Goal: Information Seeking & Learning: Learn about a topic

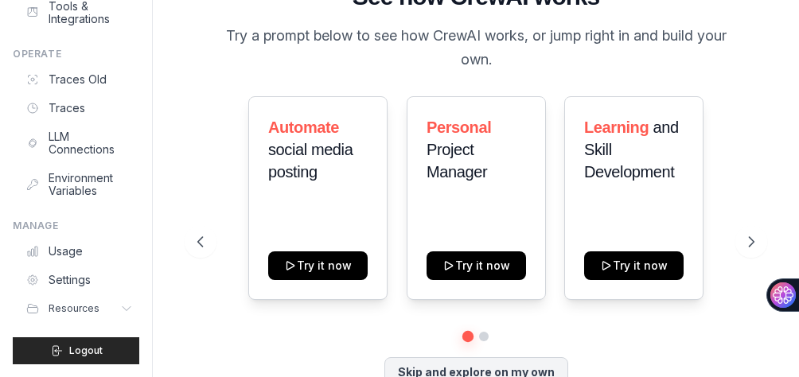
scroll to position [517, 0]
click at [103, 267] on link "Settings" at bounding box center [81, 279] width 120 height 25
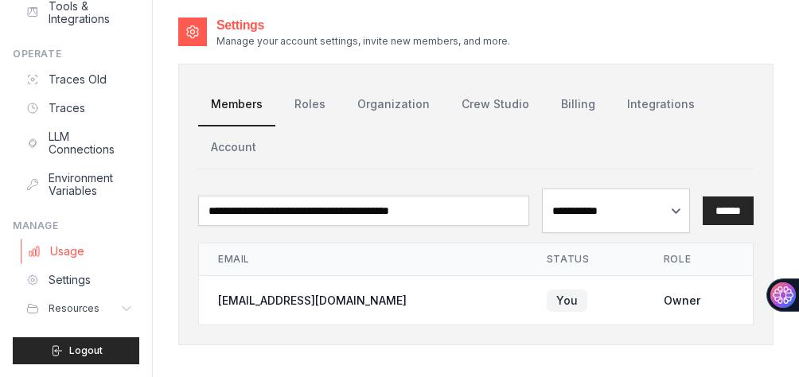
click at [103, 239] on link "Usage" at bounding box center [81, 251] width 120 height 25
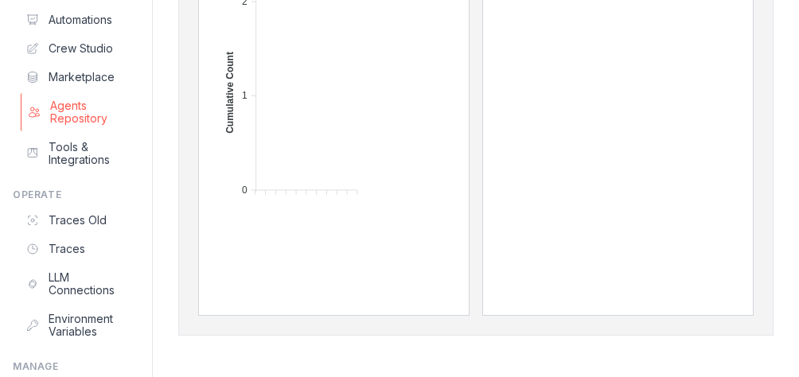
scroll to position [80, 0]
click at [141, 32] on link "Automations" at bounding box center [81, 18] width 120 height 25
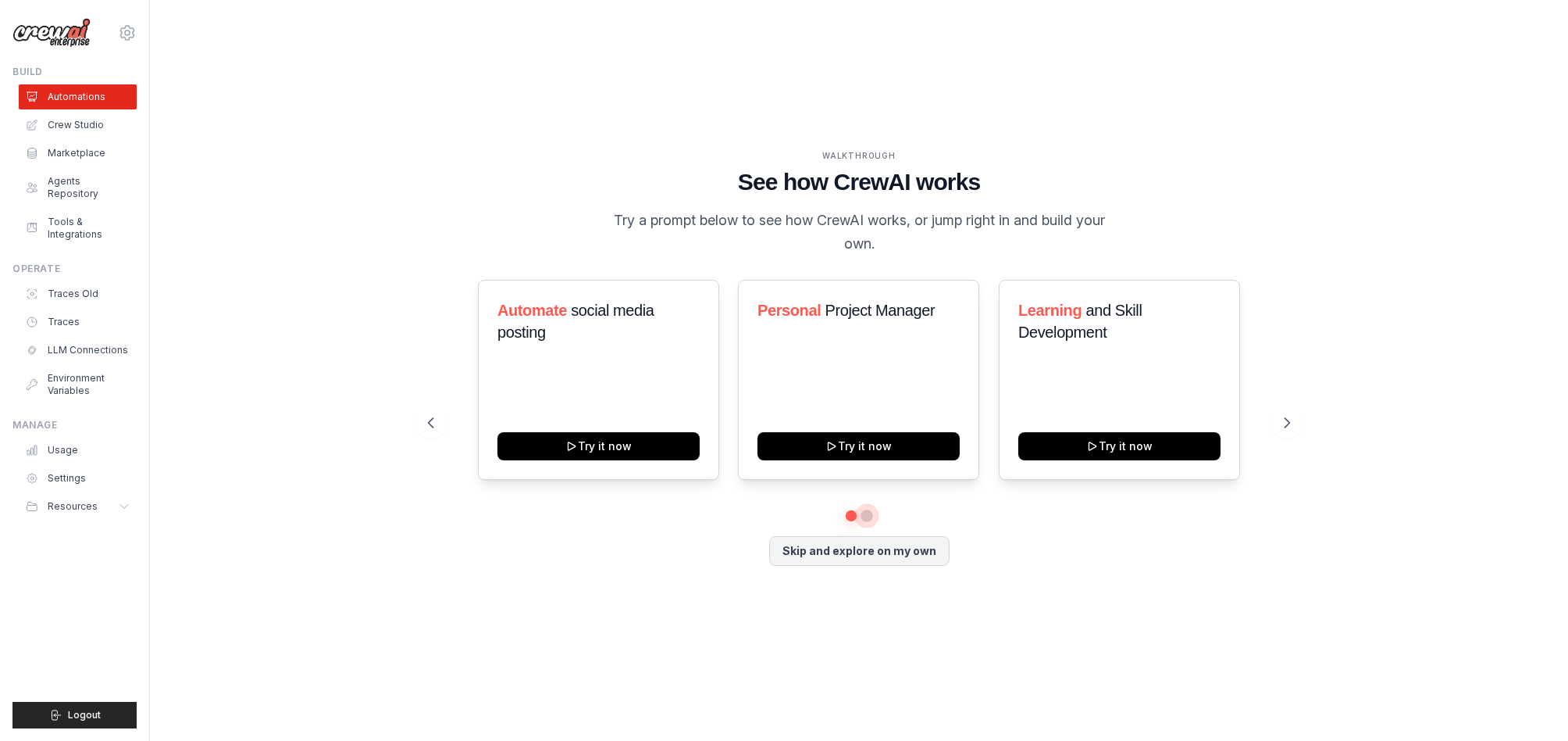
click at [783, 369] on button at bounding box center [866, 515] width 13 height 13
click at [783, 369] on button at bounding box center [851, 515] width 11 height 11
click at [131, 166] on link "Marketplace" at bounding box center [79, 152] width 118 height 25
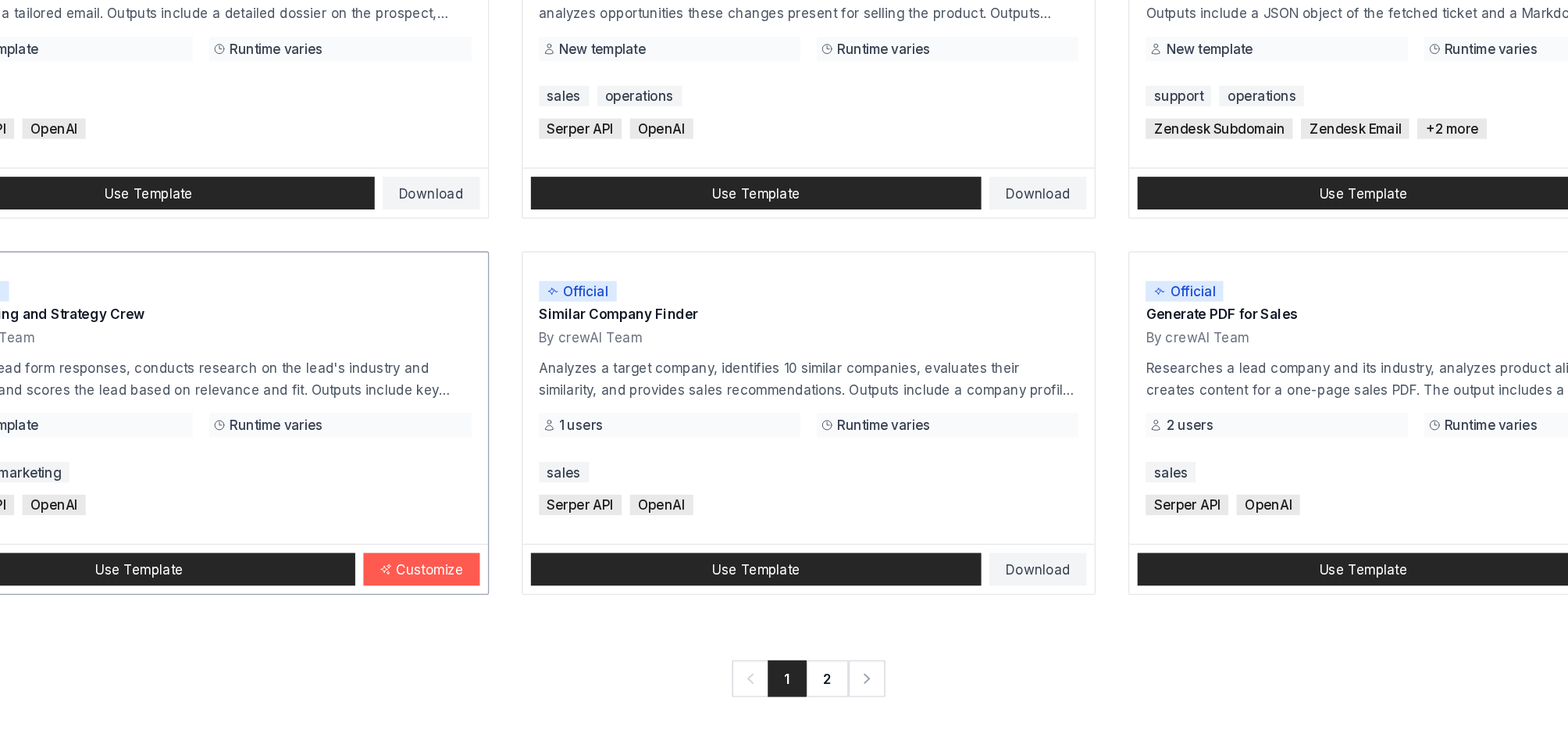
scroll to position [1502, 0]
click at [783, 369] on link "2" at bounding box center [874, 692] width 32 height 28
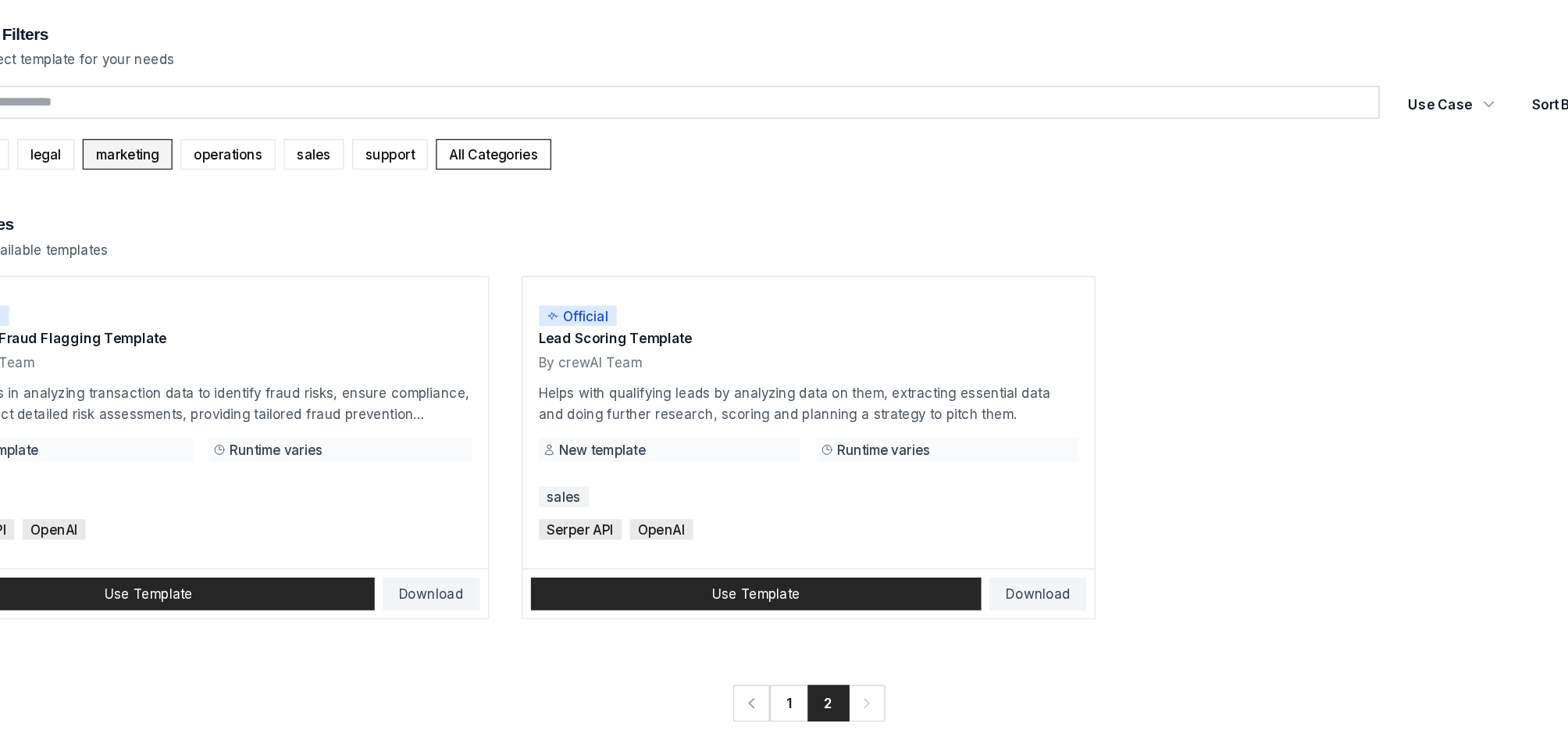
click at [373, 130] on link "marketing" at bounding box center [339, 118] width 69 height 24
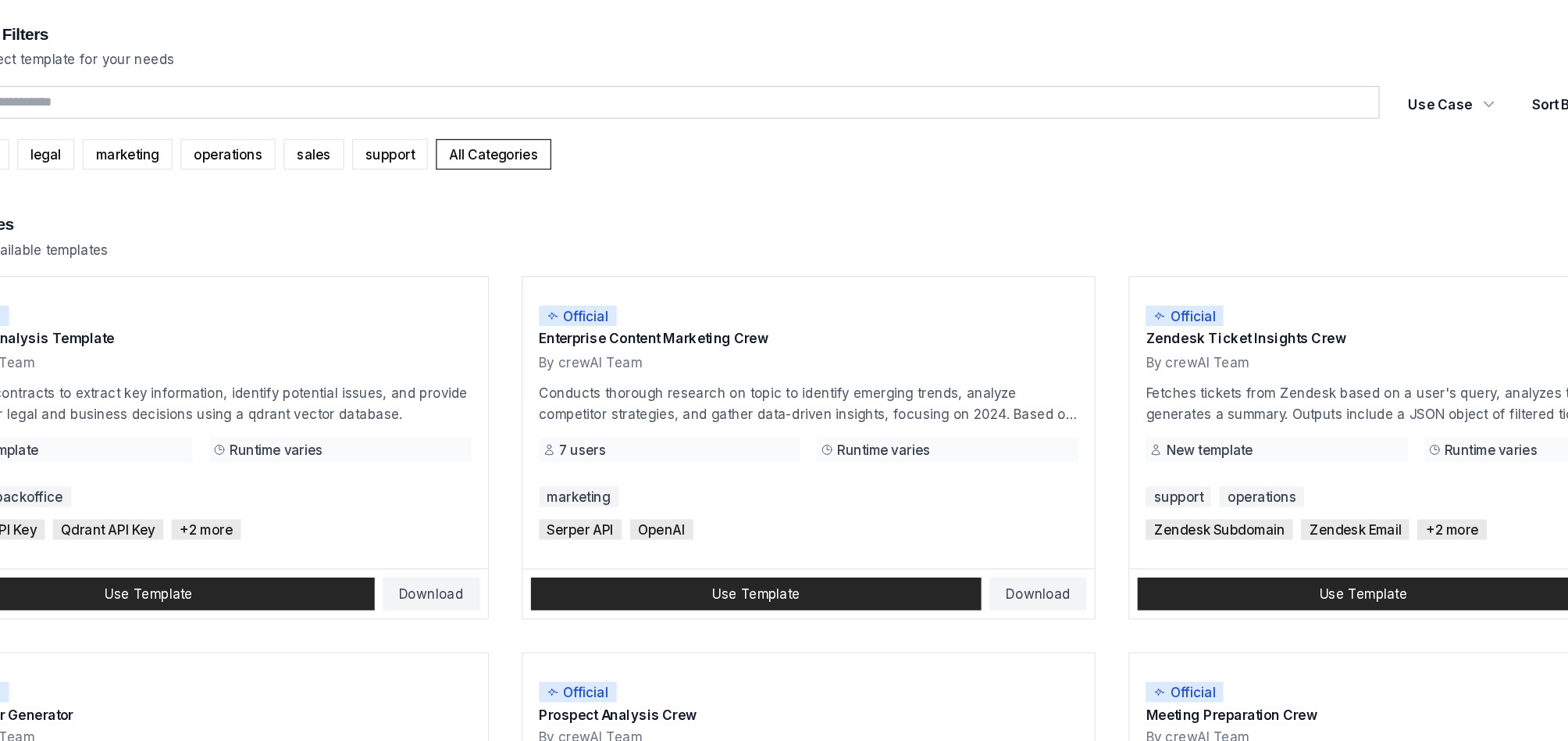
scroll to position [1502, 0]
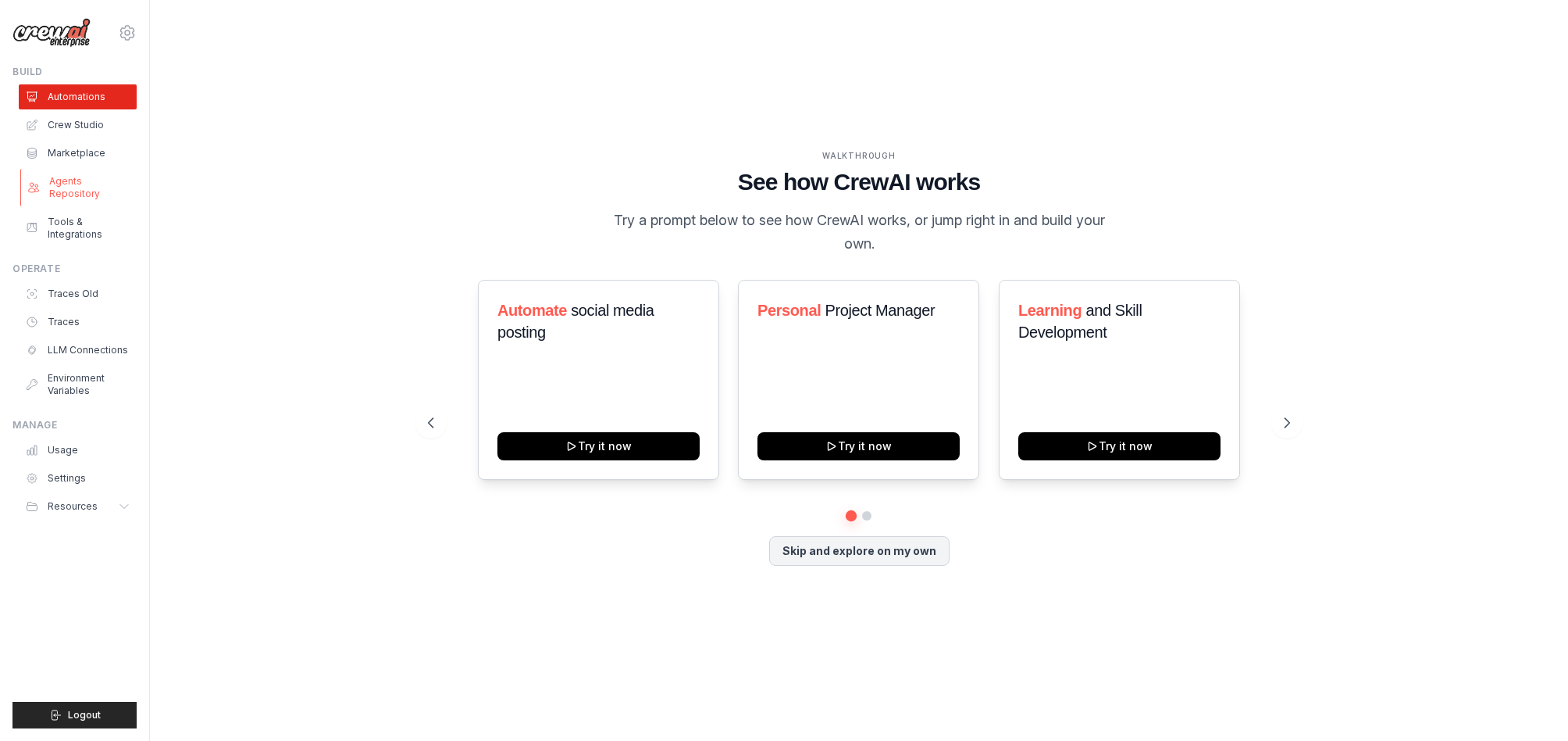
click at [138, 206] on link "Agents Repository" at bounding box center [79, 187] width 118 height 37
click at [134, 206] on link "Agents Repository" at bounding box center [79, 187] width 118 height 37
click at [106, 247] on link "Tools & Integrations" at bounding box center [79, 228] width 118 height 37
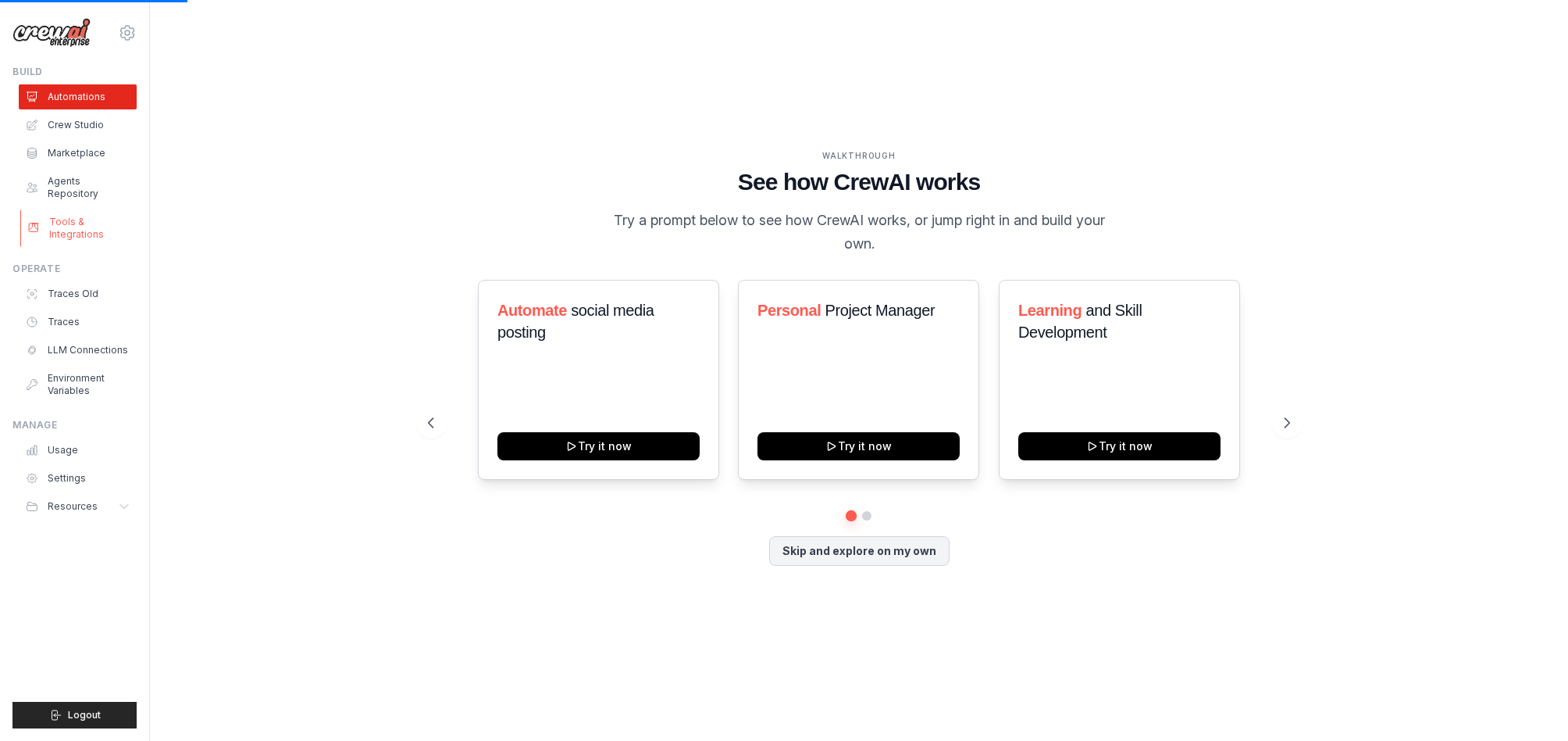
click at [106, 247] on link "Tools & Integrations" at bounding box center [79, 228] width 118 height 37
click at [107, 137] on link "Crew Studio" at bounding box center [79, 125] width 118 height 25
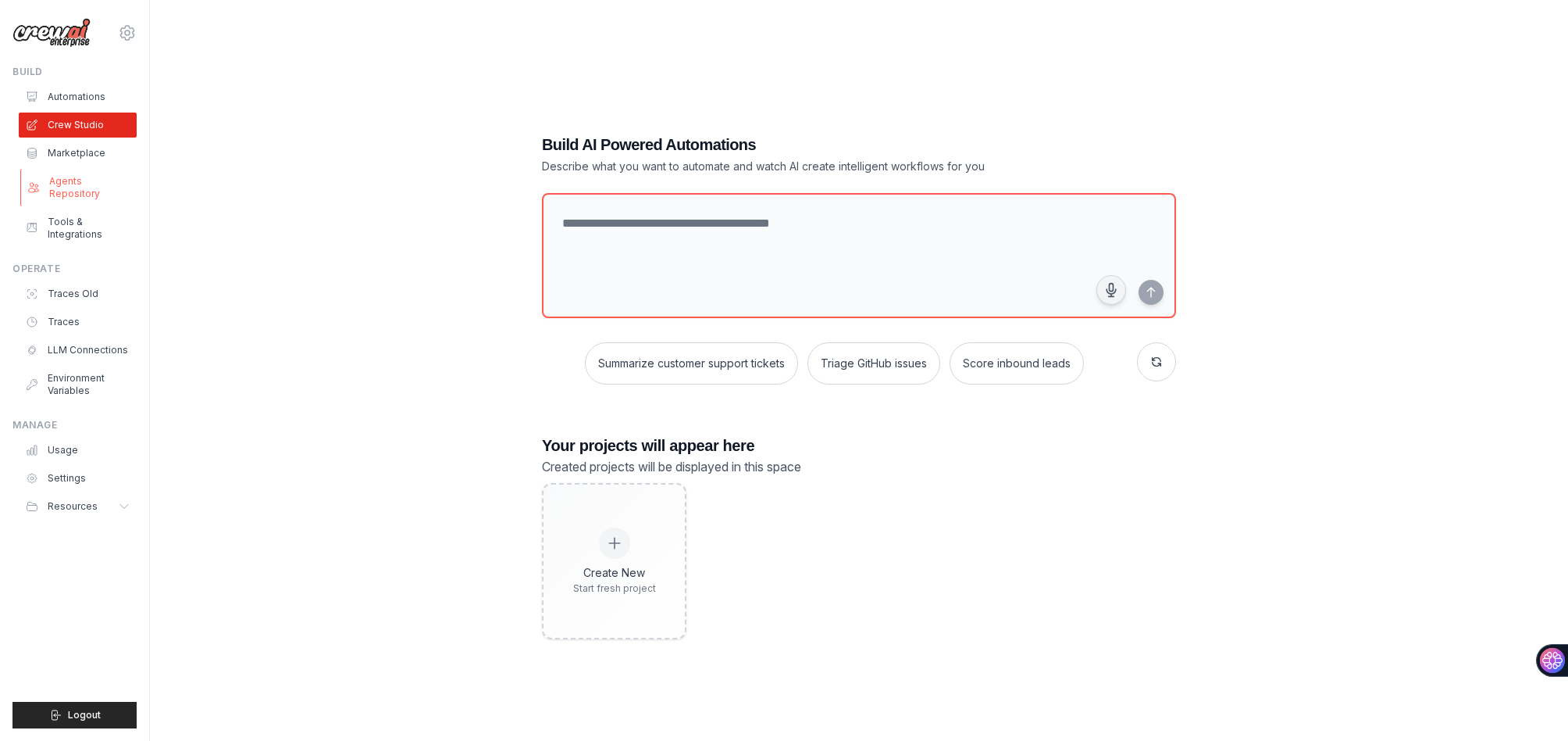
click at [138, 206] on link "Agents Repository" at bounding box center [79, 187] width 118 height 37
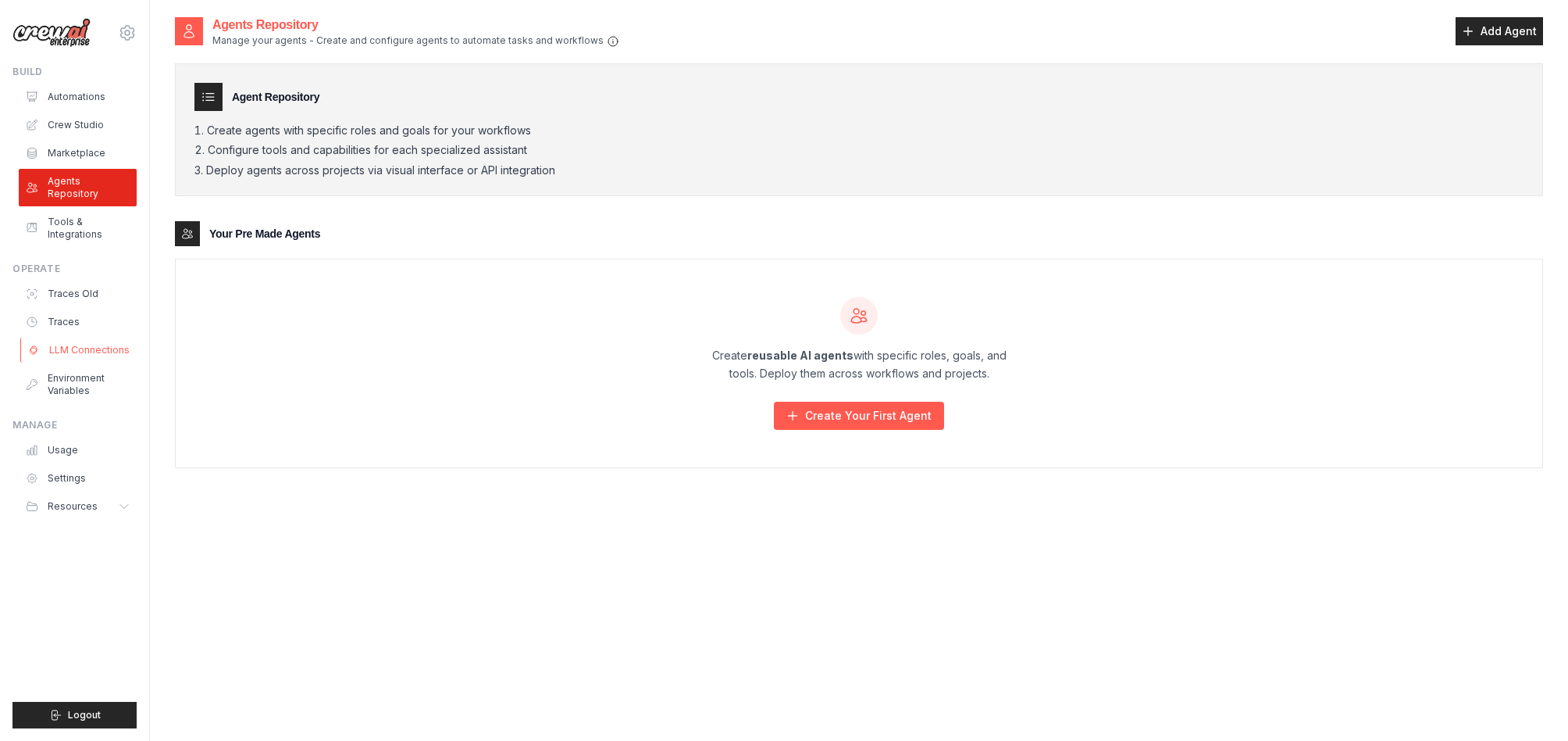
scroll to position [101, 0]
click at [103, 213] on link "Tools & Integrations" at bounding box center [79, 228] width 118 height 37
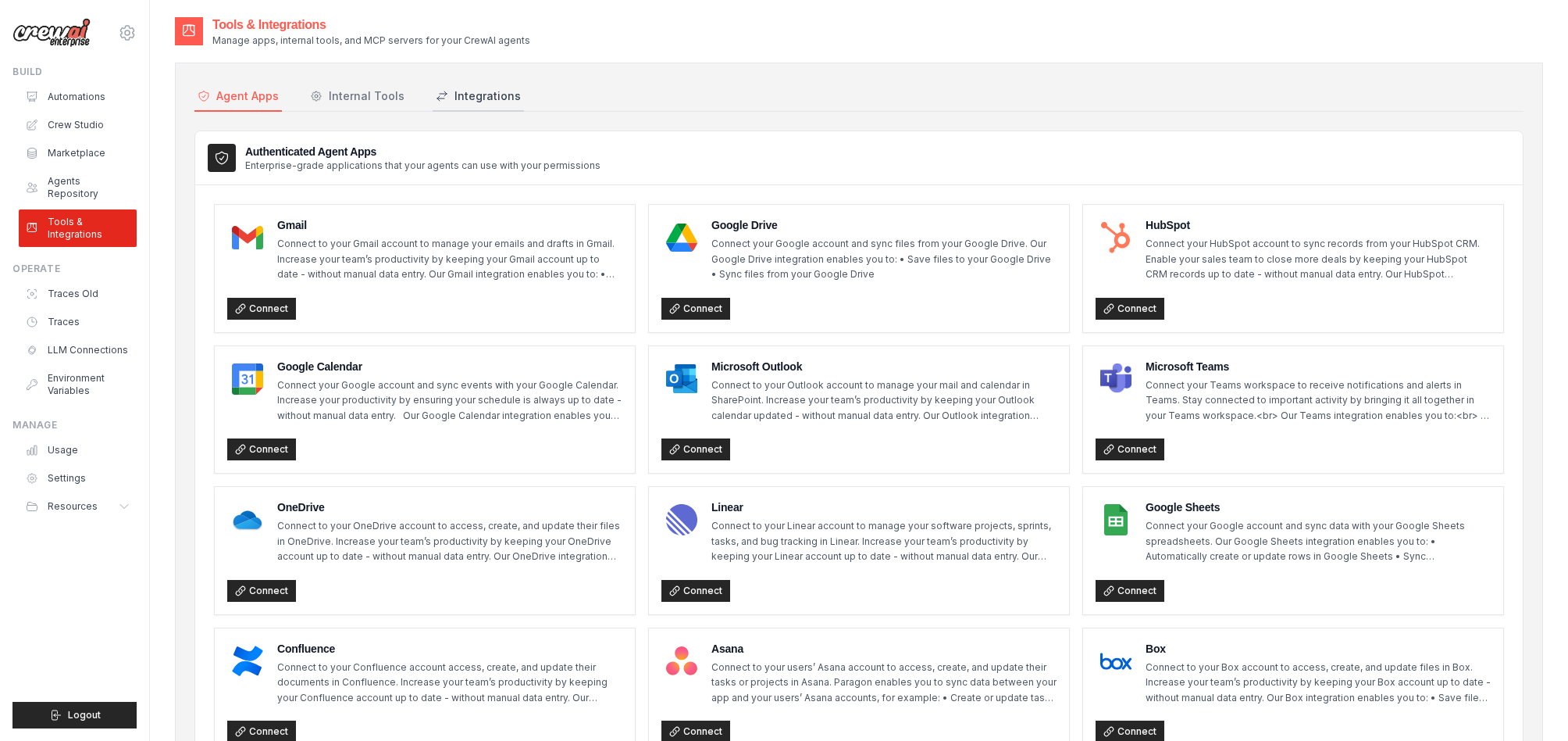
click at [521, 104] on div "Integrations" at bounding box center [478, 96] width 85 height 16
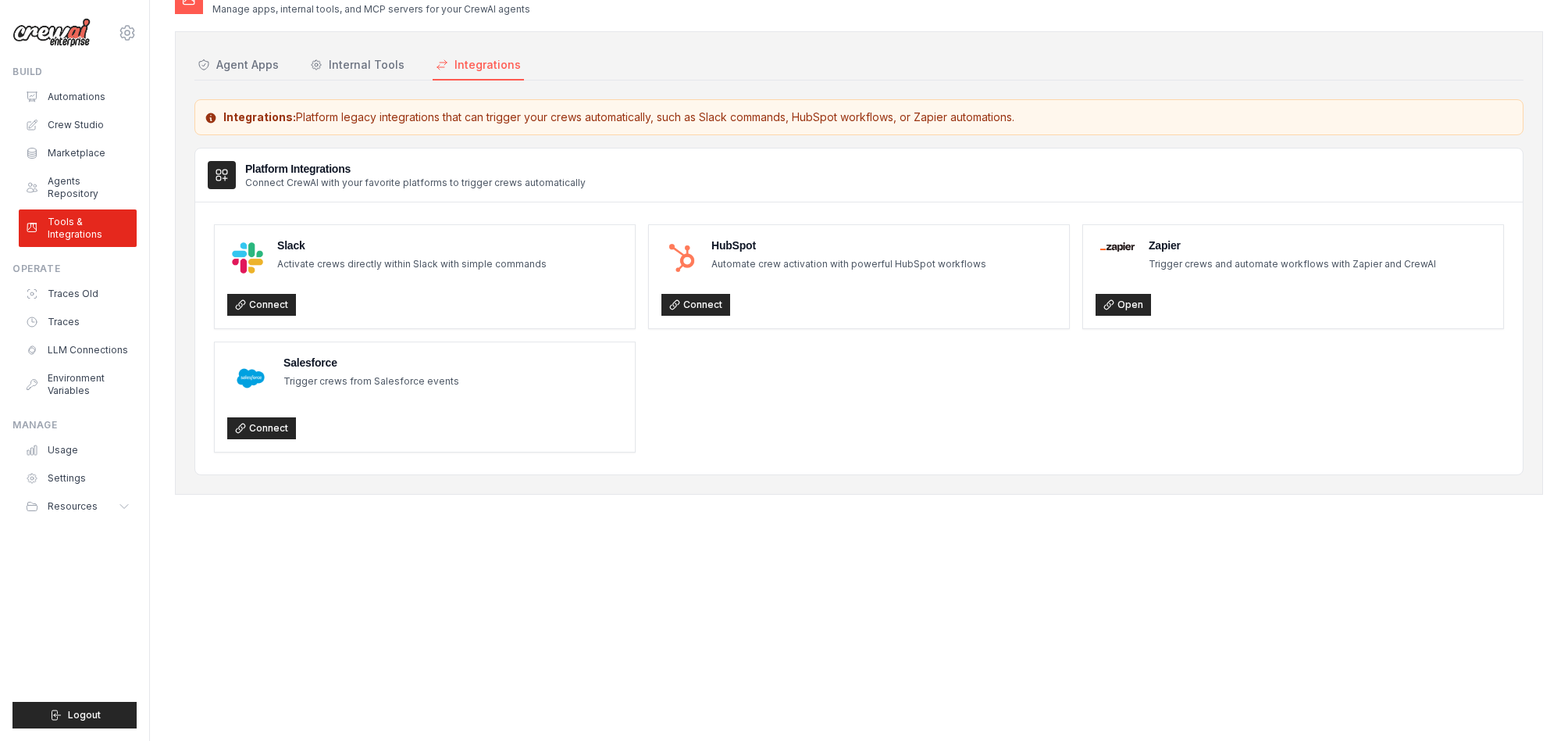
scroll to position [153, 0]
click at [132, 306] on link "Traces Old" at bounding box center [79, 293] width 118 height 25
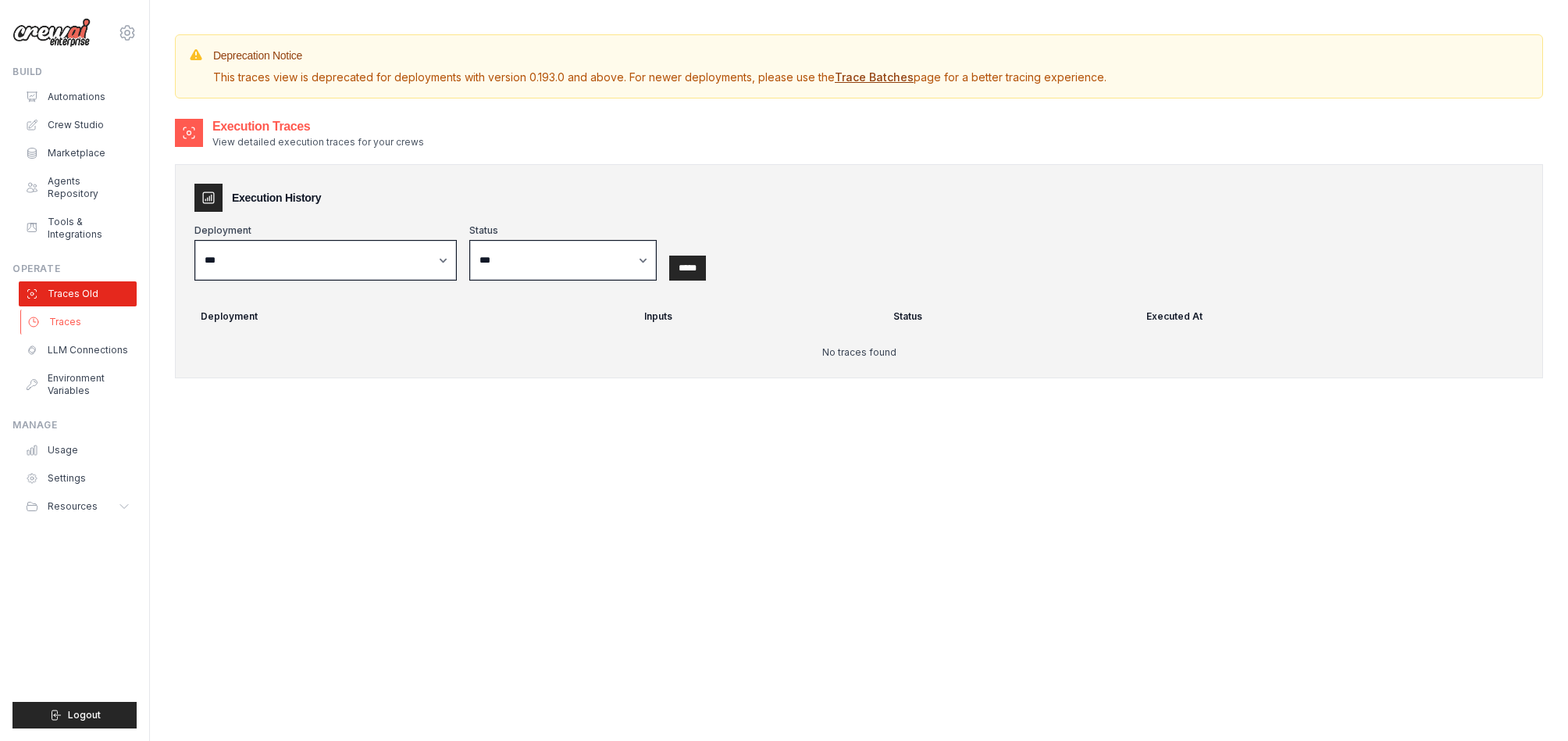
click at [108, 335] on link "Traces" at bounding box center [79, 321] width 118 height 25
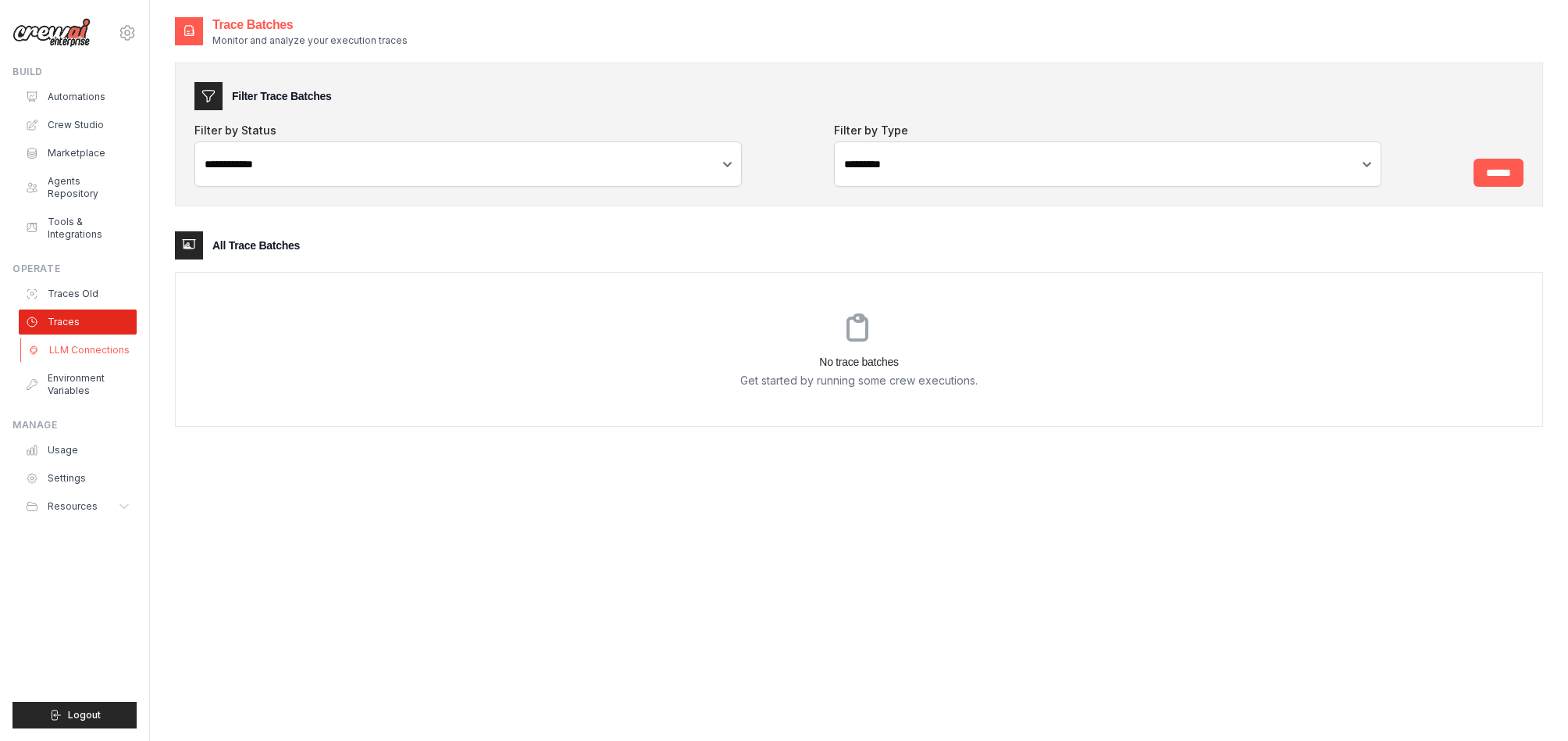
click at [138, 362] on link "LLM Connections" at bounding box center [79, 349] width 118 height 25
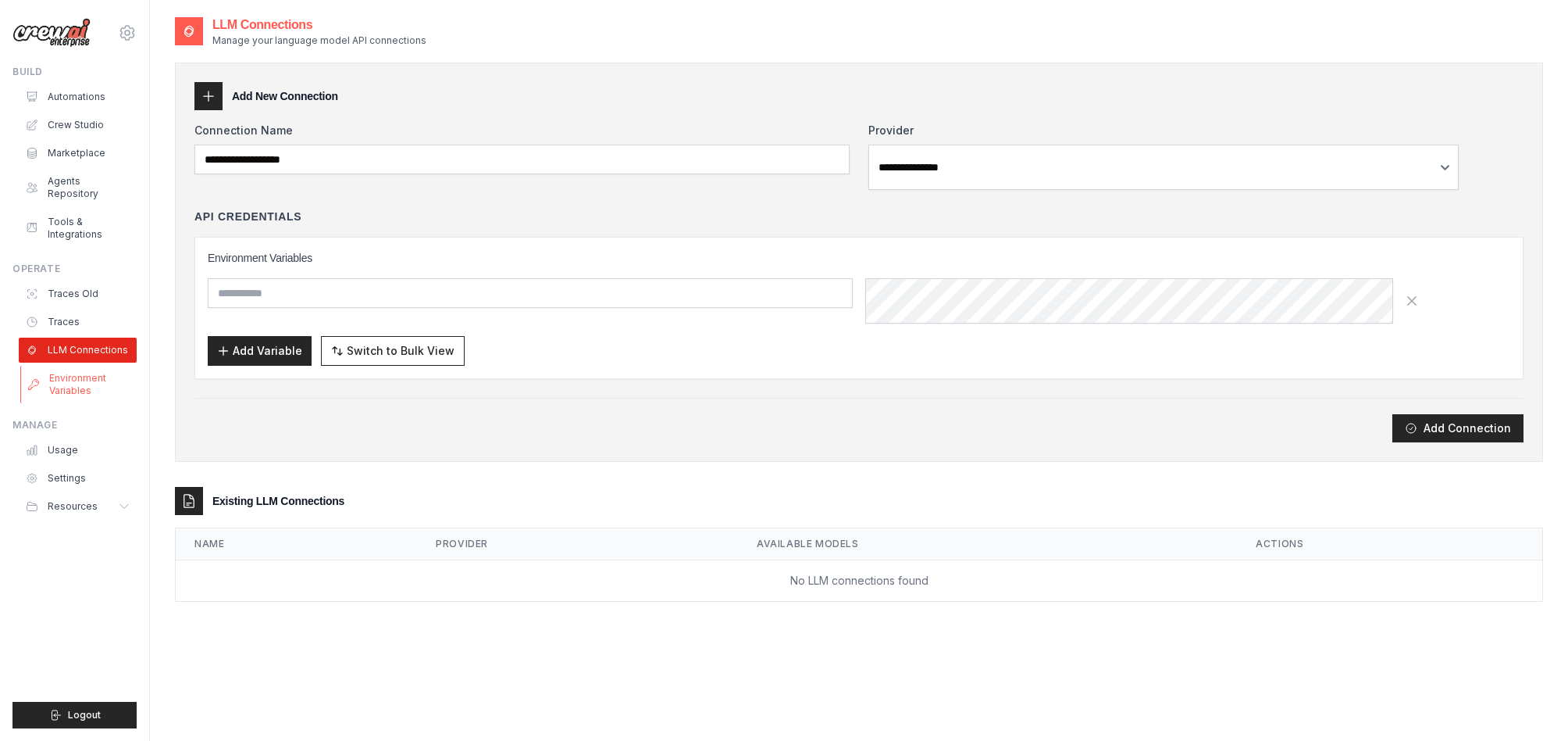
scroll to position [101, 0]
click at [99, 512] on span "Resources" at bounding box center [74, 505] width 50 height 13
click at [125, 614] on span "Video Tutorials" at bounding box center [90, 608] width 70 height 13
